Goal: Find specific page/section: Find specific page/section

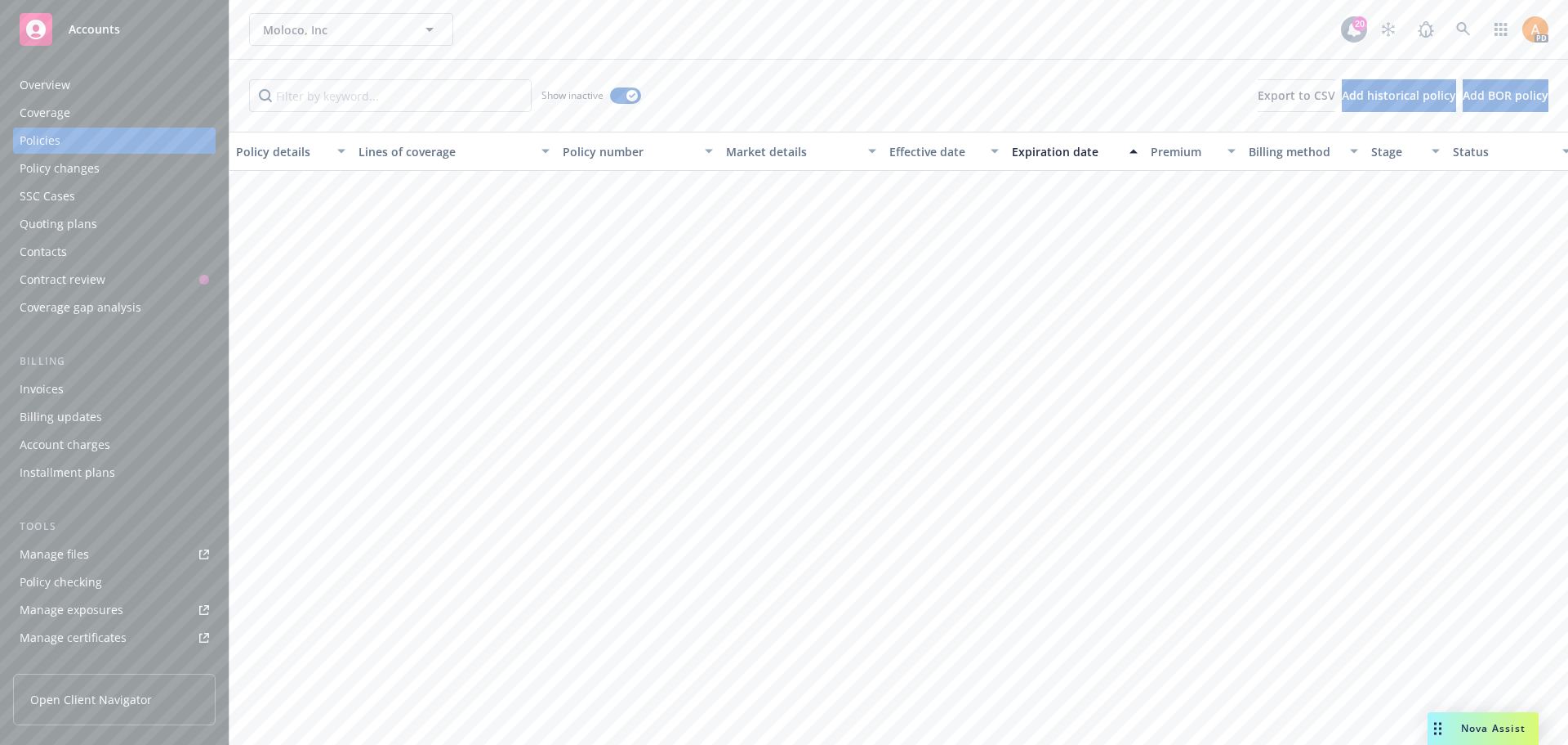
click at [354, 37] on span "Moloco, Inc" at bounding box center [333, 30] width 142 height 17
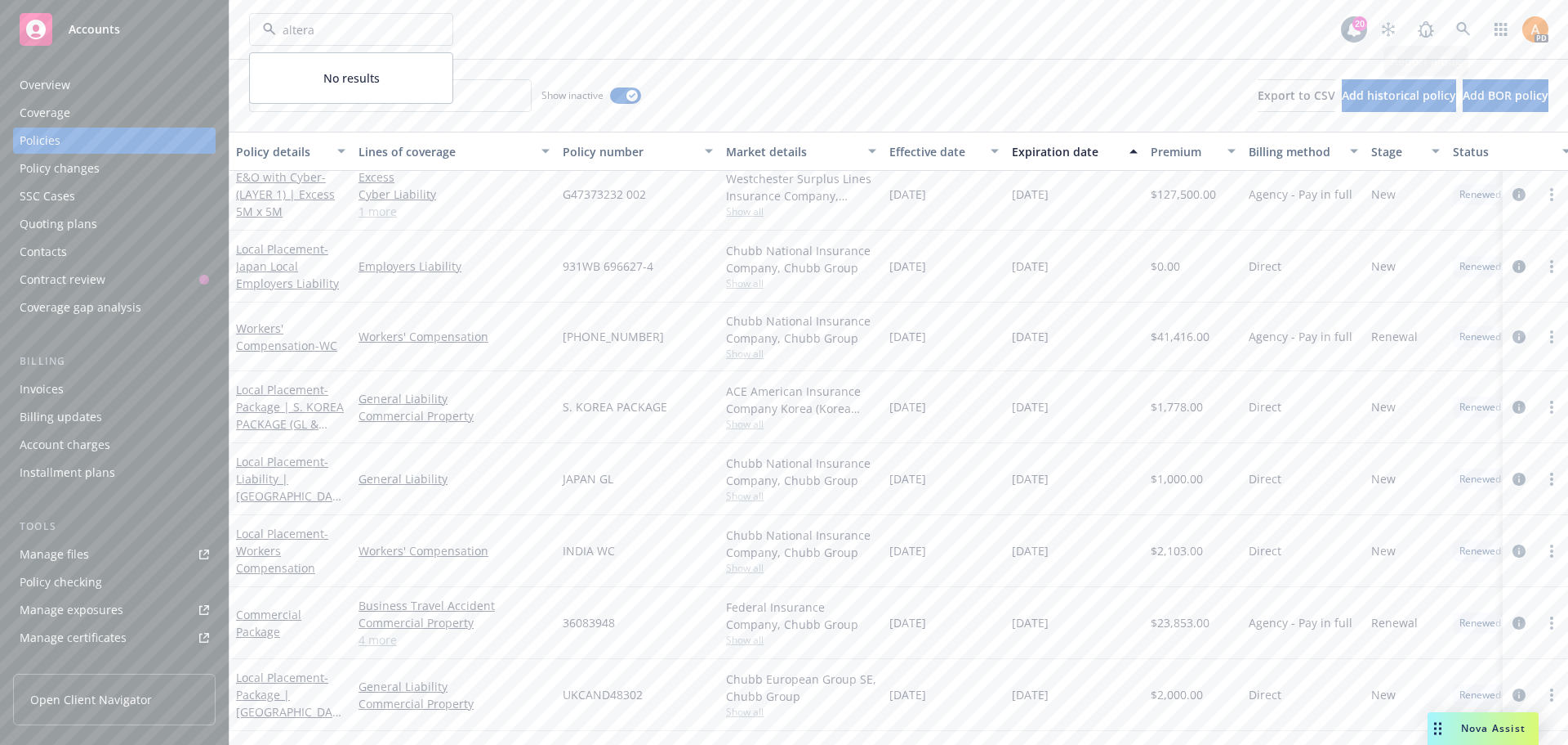
type input "altera"
click at [1465, 17] on link at bounding box center [1464, 29] width 33 height 33
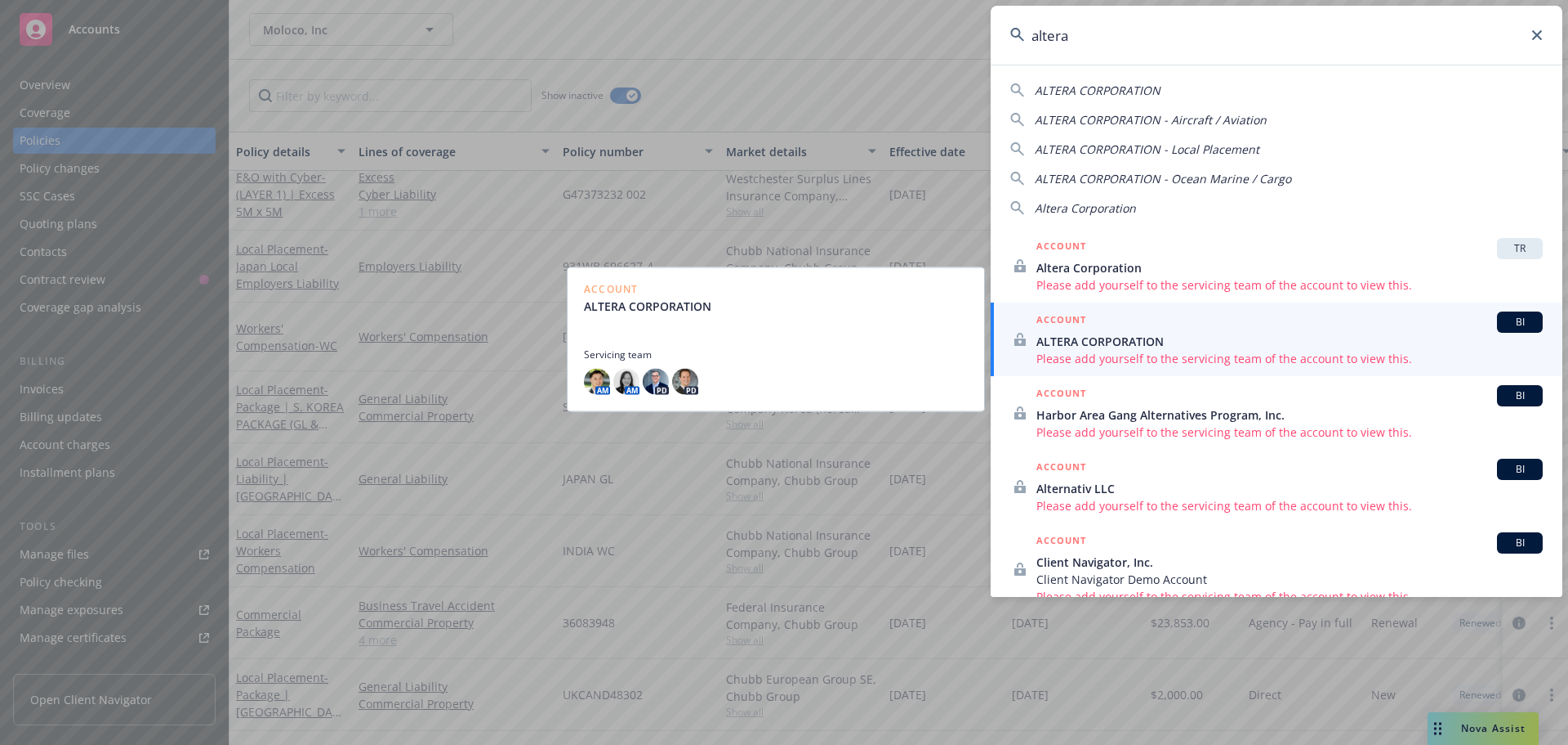
type input "altera"
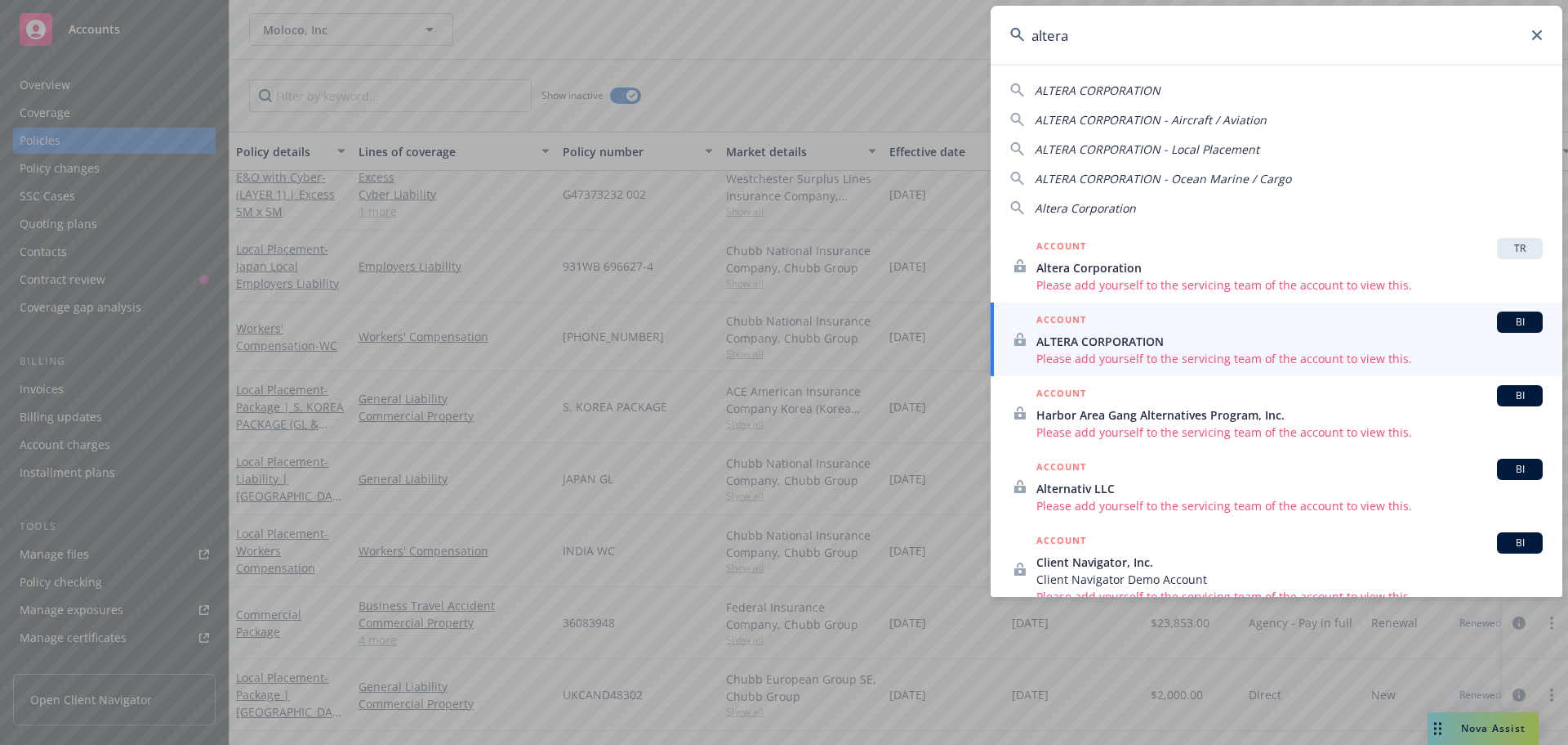
click at [1541, 41] on input "altera" at bounding box center [1276, 35] width 572 height 59
